Goal: Task Accomplishment & Management: Manage account settings

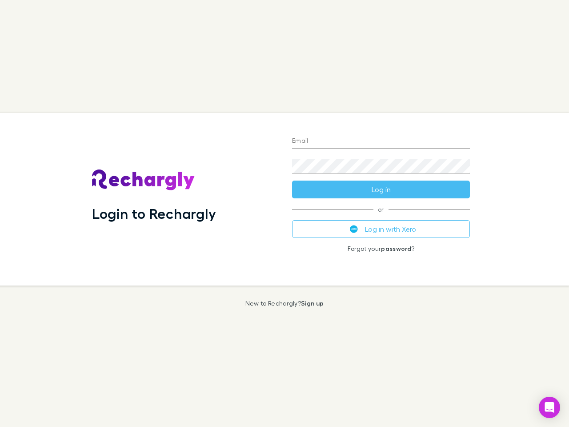
click at [284, 213] on div "Login to Rechargly" at bounding box center [185, 199] width 200 height 172
click at [381, 141] on input "Email" at bounding box center [381, 141] width 178 height 14
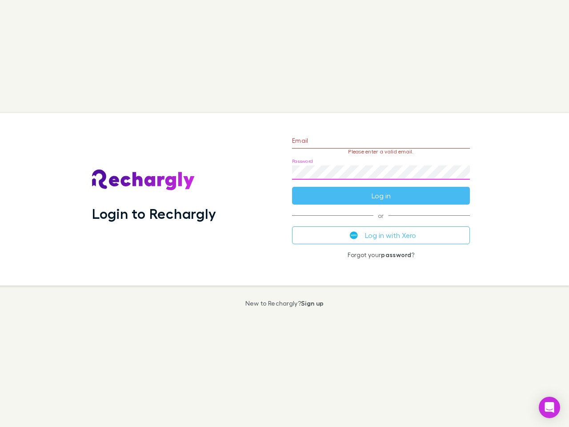
click at [381, 189] on form "Email Please enter a valid email. Password Log in" at bounding box center [381, 165] width 178 height 77
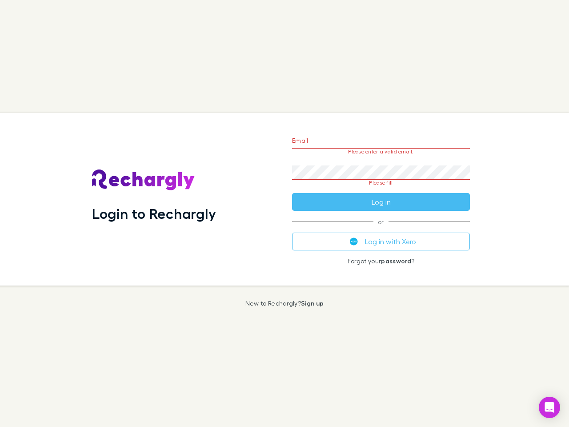
click at [381, 229] on div "Email Please enter a valid email. Password Please fill Log in or Log in with Xe…" at bounding box center [381, 199] width 192 height 172
click at [549, 407] on icon "Open Intercom Messenger" at bounding box center [549, 407] width 9 height 11
